Goal: Information Seeking & Learning: Find specific fact

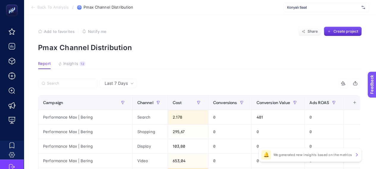
click at [60, 32] on span "Add to favorites" at bounding box center [59, 31] width 31 height 5
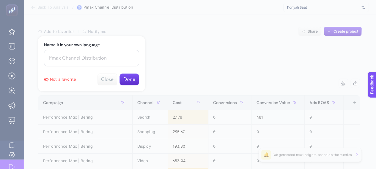
click at [128, 81] on button "Done" at bounding box center [130, 80] width 20 height 12
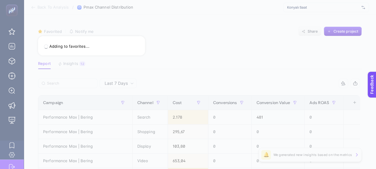
click at [32, 7] on div at bounding box center [188, 84] width 376 height 169
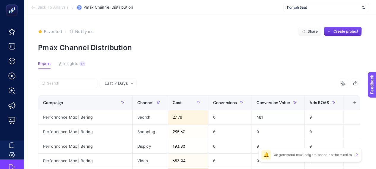
click at [32, 7] on icon at bounding box center [32, 7] width 1 height 2
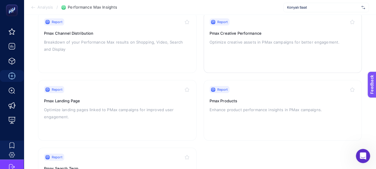
click at [233, 39] on p "Optimize creative assets in PMax campaigns for better engagement." at bounding box center [283, 42] width 147 height 7
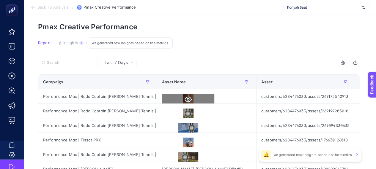
scroll to position [30, 0]
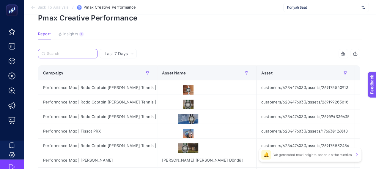
click at [72, 55] on input "Search" at bounding box center [70, 54] width 47 height 4
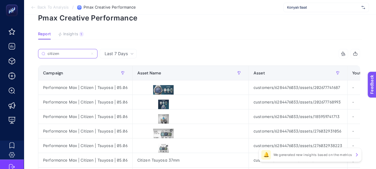
type input "citizen"
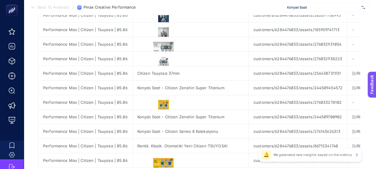
scroll to position [119, 0]
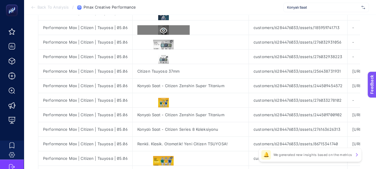
click at [160, 29] on icon at bounding box center [163, 31] width 7 height 6
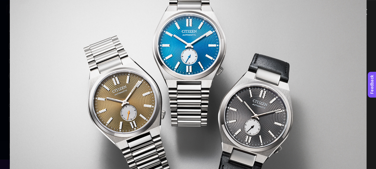
click at [353, 14] on img at bounding box center [188, 84] width 357 height 357
click at [369, 28] on div at bounding box center [188, 84] width 376 height 169
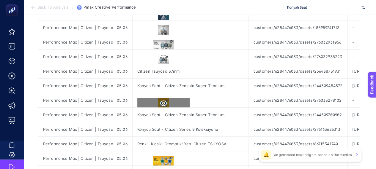
click at [160, 101] on icon at bounding box center [163, 104] width 7 height 6
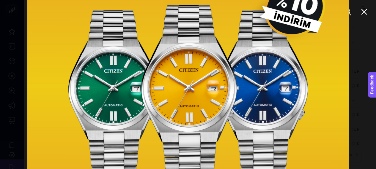
click at [359, 39] on div at bounding box center [188, 84] width 376 height 169
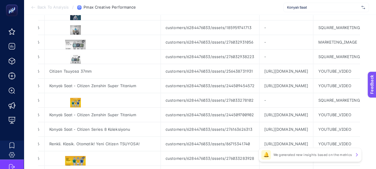
scroll to position [0, 0]
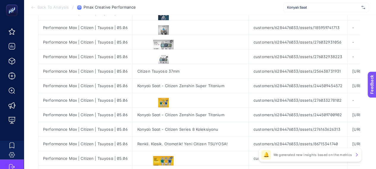
click at [45, 9] on span "Back To Analysis" at bounding box center [52, 7] width 31 height 5
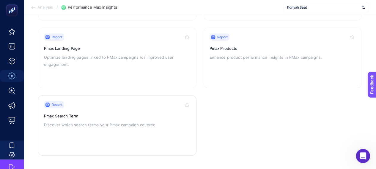
click at [109, 117] on h3 "Pmax Search Term" at bounding box center [117, 116] width 147 height 6
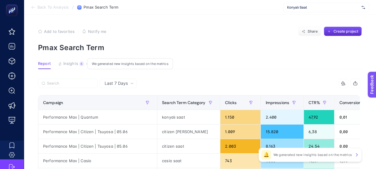
scroll to position [30, 0]
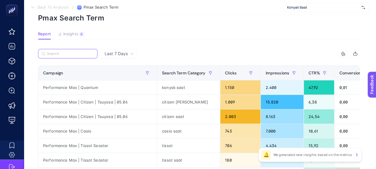
click at [73, 54] on input "Search" at bounding box center [70, 54] width 47 height 4
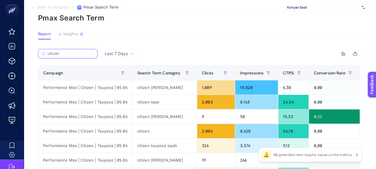
type input "citizen"
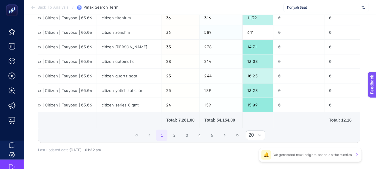
scroll to position [297, 3]
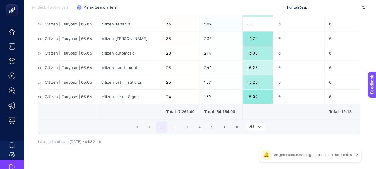
click at [251, 125] on span "20" at bounding box center [250, 127] width 8 height 9
click at [256, 156] on li "50" at bounding box center [257, 152] width 19 height 12
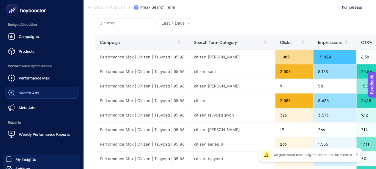
scroll to position [84, 0]
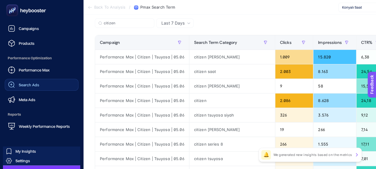
click at [29, 81] on div "Search Ads" at bounding box center [23, 84] width 31 height 7
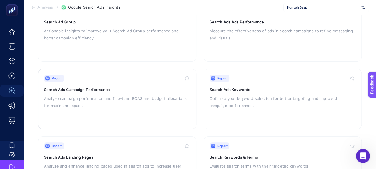
scroll to position [90, 0]
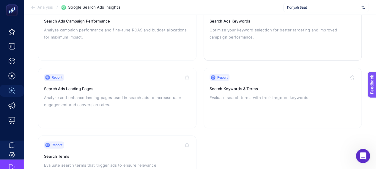
click at [224, 89] on h3 "Search Keywords & Terms" at bounding box center [283, 89] width 147 height 6
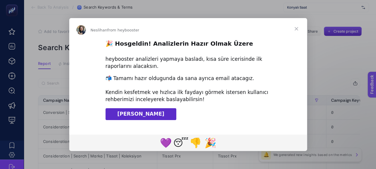
click at [298, 29] on span "Close" at bounding box center [296, 28] width 21 height 21
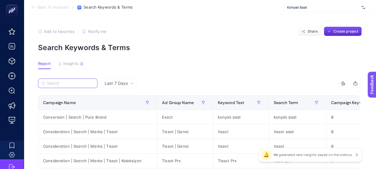
click at [56, 82] on input "Search" at bounding box center [70, 83] width 47 height 4
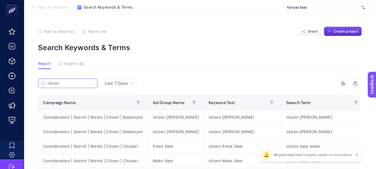
type input "citizen"
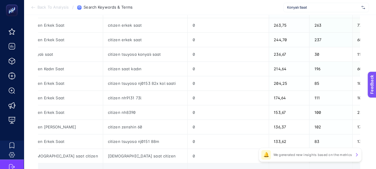
scroll to position [297, 0]
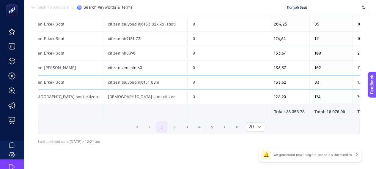
click at [103, 81] on div "citizen tsuyosa nj0151 88m" at bounding box center [145, 82] width 84 height 14
copy tr "citizen tsuyosa nj0151 88m"
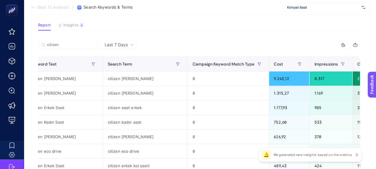
scroll to position [0, 0]
